Goal: Information Seeking & Learning: Learn about a topic

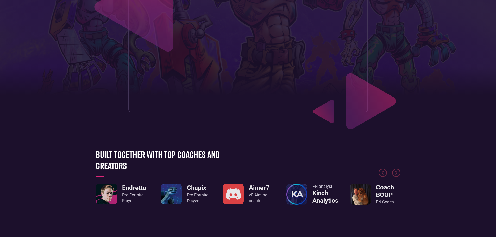
scroll to position [130, 0]
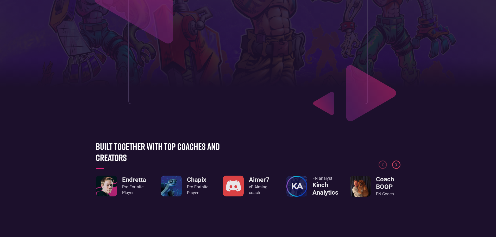
click at [399, 163] on img "Next slide" at bounding box center [396, 165] width 8 height 8
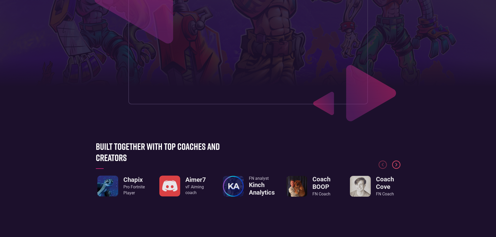
click at [399, 163] on img "Next slide" at bounding box center [396, 165] width 8 height 8
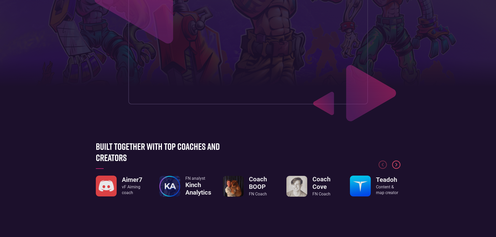
click at [399, 163] on img "Next slide" at bounding box center [396, 165] width 8 height 8
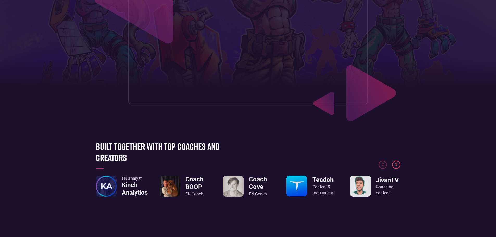
click at [399, 163] on img "Next slide" at bounding box center [396, 165] width 8 height 8
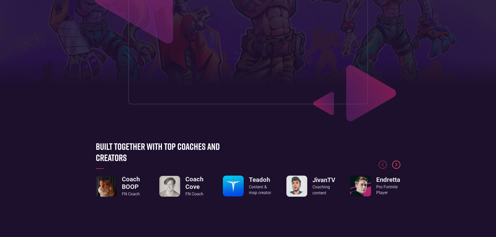
click at [399, 163] on img "Next slide" at bounding box center [396, 165] width 8 height 8
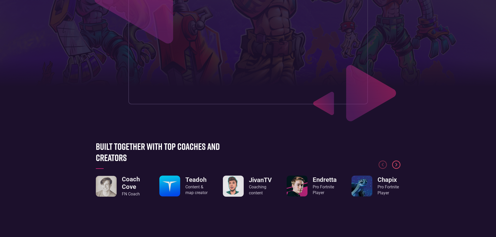
click at [399, 163] on img "Next slide" at bounding box center [396, 165] width 8 height 8
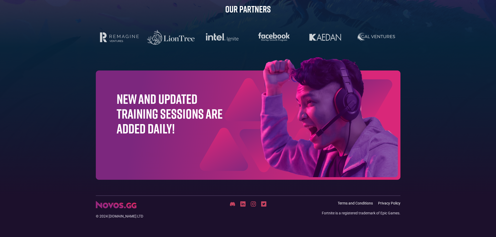
scroll to position [1654, 0]
click at [127, 206] on img at bounding box center [116, 204] width 41 height 7
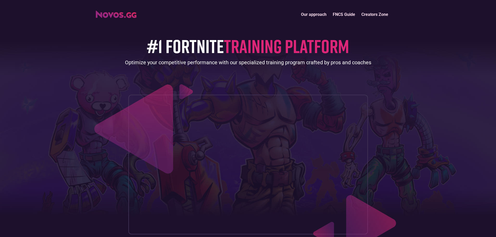
click at [378, 15] on link "Creators Zone" at bounding box center [375, 14] width 33 height 11
click at [343, 13] on link "FNCS Guide" at bounding box center [344, 14] width 29 height 11
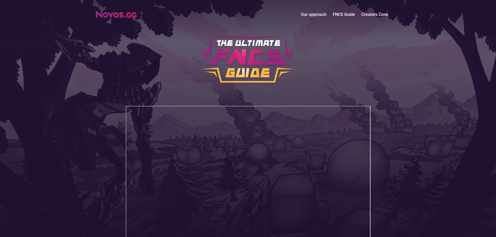
click at [321, 12] on link "Our approach" at bounding box center [314, 14] width 32 height 11
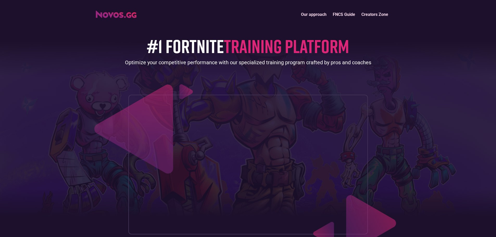
click at [188, 47] on h1 "#1 FORTNITE TRAINING PLATFORM" at bounding box center [248, 46] width 202 height 21
click at [292, 48] on span "TRAINING PLATFORM" at bounding box center [286, 46] width 125 height 23
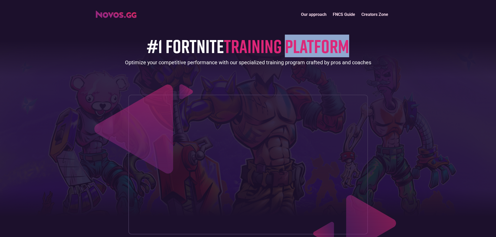
click at [292, 48] on span "TRAINING PLATFORM" at bounding box center [286, 46] width 125 height 23
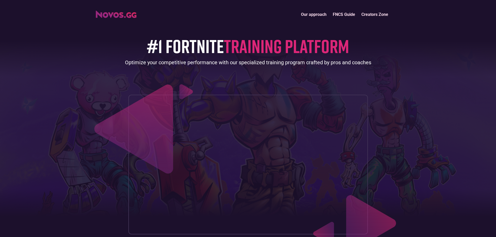
click at [290, 64] on div "Optimize your competitive performance with our specialized training program cra…" at bounding box center [248, 62] width 246 height 7
click at [201, 20] on div "Our approach FNCS Guide Creators Zone" at bounding box center [248, 14] width 310 height 11
